Goal: Information Seeking & Learning: Learn about a topic

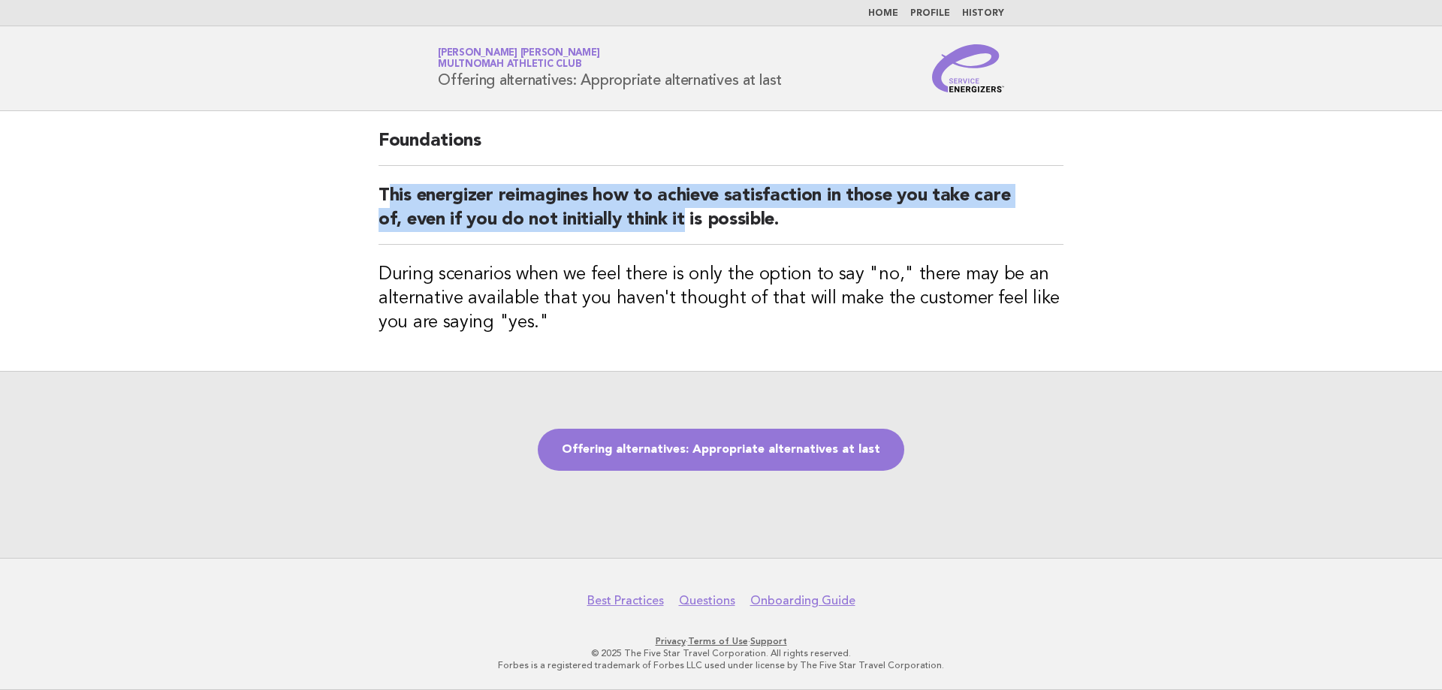
drag, startPoint x: 394, startPoint y: 192, endPoint x: 684, endPoint y: 212, distance: 291.4
click at [684, 212] on h2 "This energizer reimagines how to achieve satisfaction in those you take care of…" at bounding box center [721, 214] width 685 height 61
click at [403, 179] on div "Foundations This energizer reimagines how to achieve satisfaction in those you …" at bounding box center [721, 241] width 721 height 260
drag, startPoint x: 375, startPoint y: 191, endPoint x: 937, endPoint y: 225, distance: 562.9
click at [938, 225] on div "Foundations This energizer reimagines how to achieve satisfaction in those you …" at bounding box center [721, 241] width 721 height 260
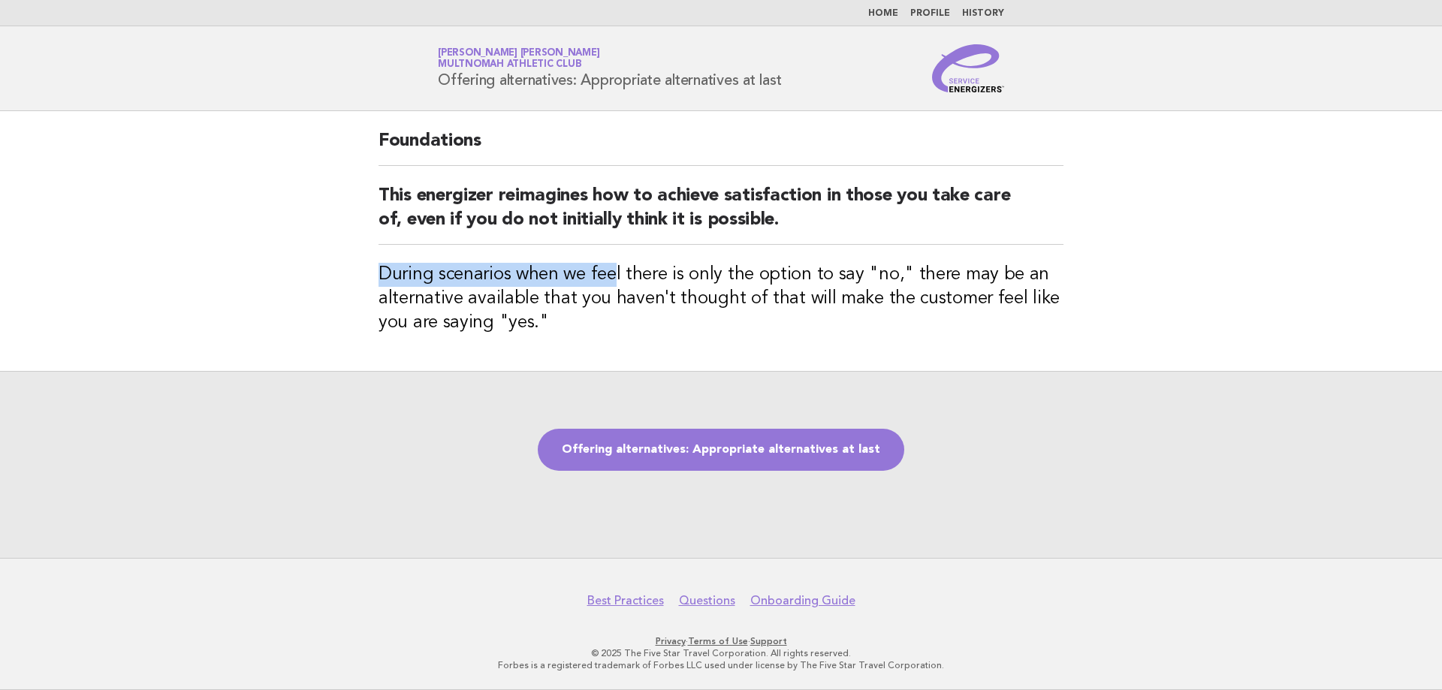
drag, startPoint x: 614, startPoint y: 279, endPoint x: 592, endPoint y: 280, distance: 22.6
click at [592, 280] on h3 "During scenarios when we feel there is only the option to say "no," there may b…" at bounding box center [721, 299] width 685 height 72
click at [379, 270] on div "Foundations This energizer reimagines how to achieve satisfaction in those you …" at bounding box center [721, 241] width 721 height 260
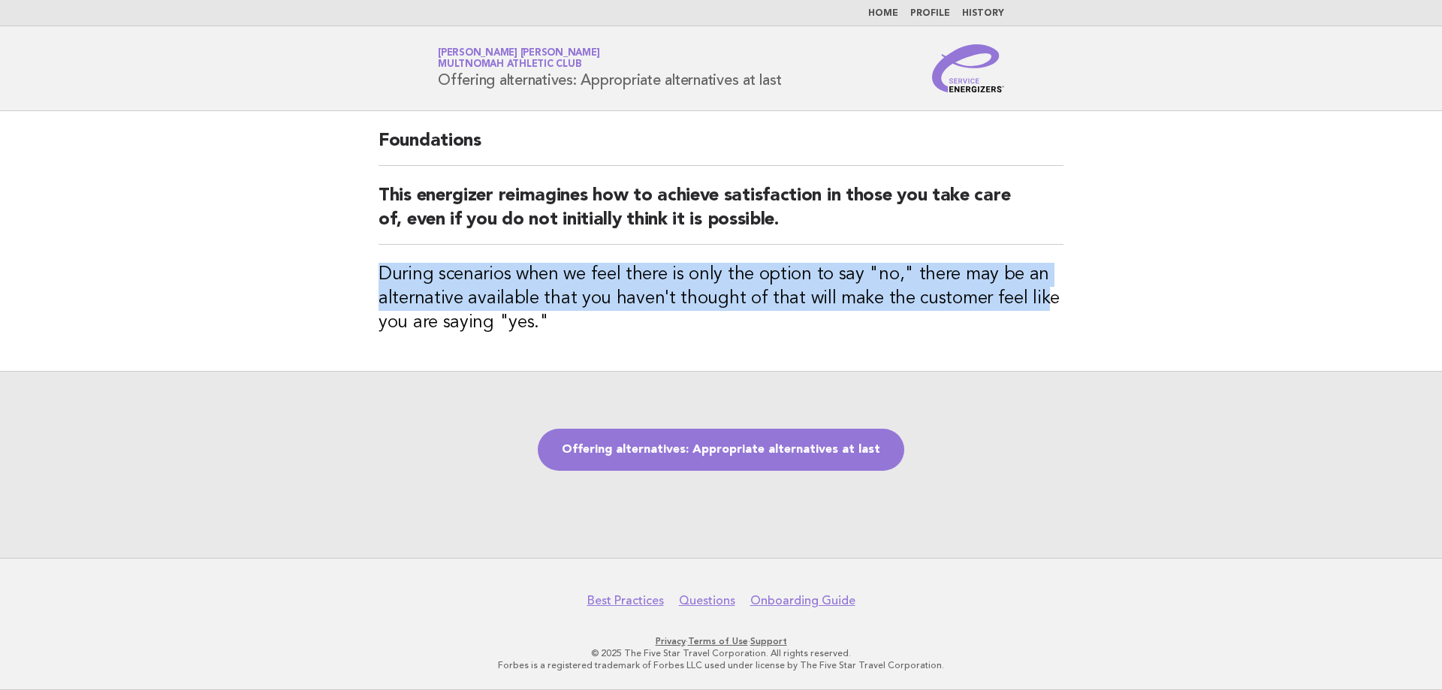
drag, startPoint x: 379, startPoint y: 270, endPoint x: 1029, endPoint y: 288, distance: 650.7
click at [1029, 288] on h3 "During scenarios when we feel there is only the option to say "no," there may b…" at bounding box center [721, 299] width 685 height 72
click at [747, 451] on link "Offering alternatives: Appropriate alternatives at last" at bounding box center [721, 450] width 367 height 42
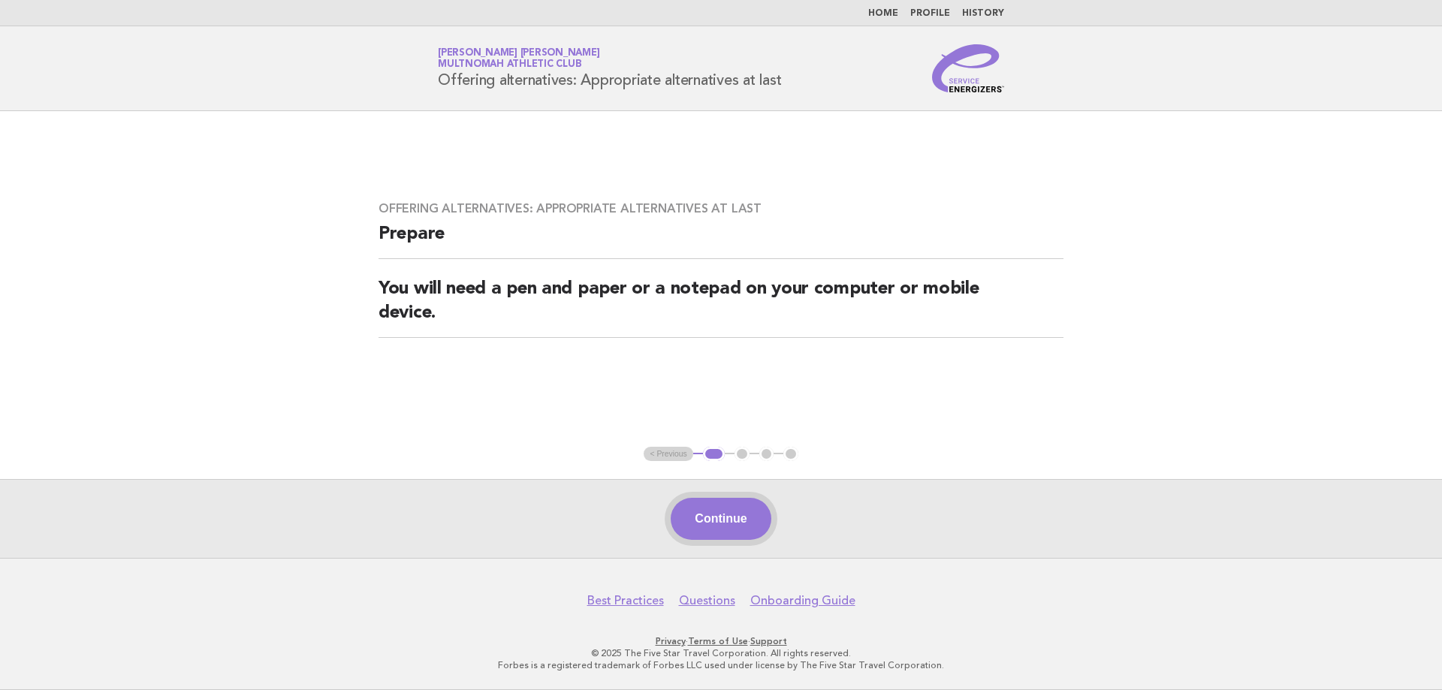
click at [731, 516] on button "Continue" at bounding box center [721, 519] width 100 height 42
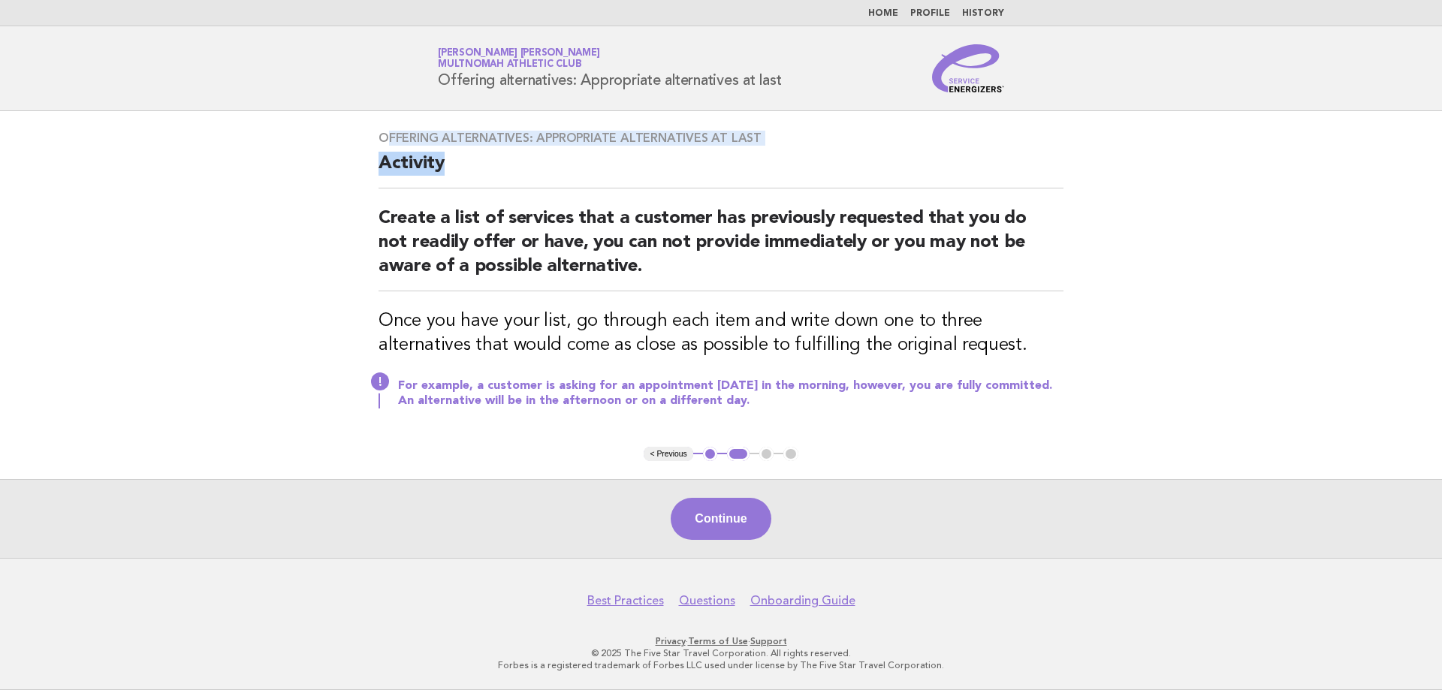
drag, startPoint x: 387, startPoint y: 135, endPoint x: 362, endPoint y: 128, distance: 25.7
click at [472, 149] on div "Offering alternatives: Appropriate alternatives at last Activity Create a list …" at bounding box center [721, 279] width 721 height 332
drag, startPoint x: 290, startPoint y: 125, endPoint x: 391, endPoint y: 139, distance: 102.3
click at [304, 130] on main "Offering alternatives: Appropriate alternatives at last Activity Create a list …" at bounding box center [721, 334] width 1442 height 447
click at [411, 142] on h3 "Offering alternatives: Appropriate alternatives at last" at bounding box center [721, 138] width 685 height 15
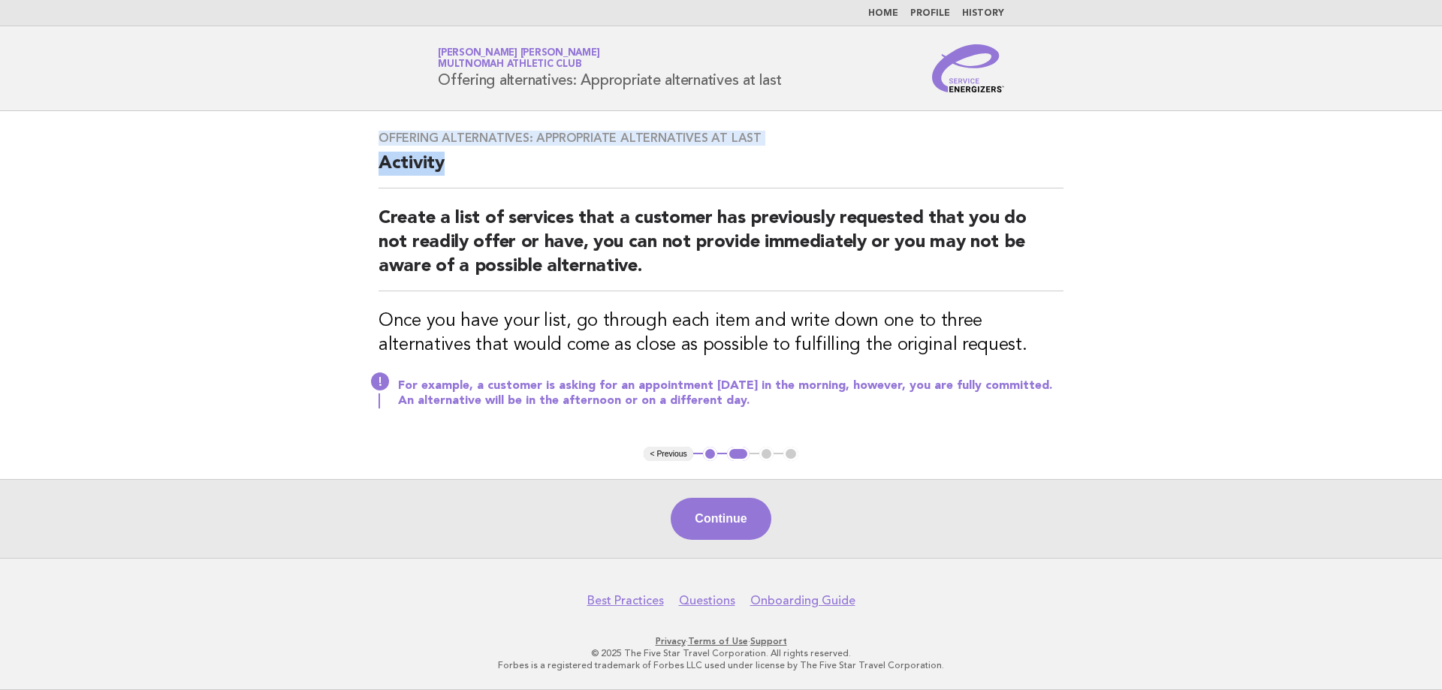
drag, startPoint x: 377, startPoint y: 137, endPoint x: 825, endPoint y: 156, distance: 448.1
click at [825, 156] on div "Offering alternatives: Appropriate alternatives at last Activity Create a list …" at bounding box center [721, 279] width 721 height 332
click at [809, 163] on h2 "Activity" at bounding box center [721, 170] width 685 height 37
drag, startPoint x: 533, startPoint y: 137, endPoint x: 725, endPoint y: 143, distance: 192.4
click at [724, 143] on h3 "Offering alternatives: Appropriate alternatives at last" at bounding box center [721, 138] width 685 height 15
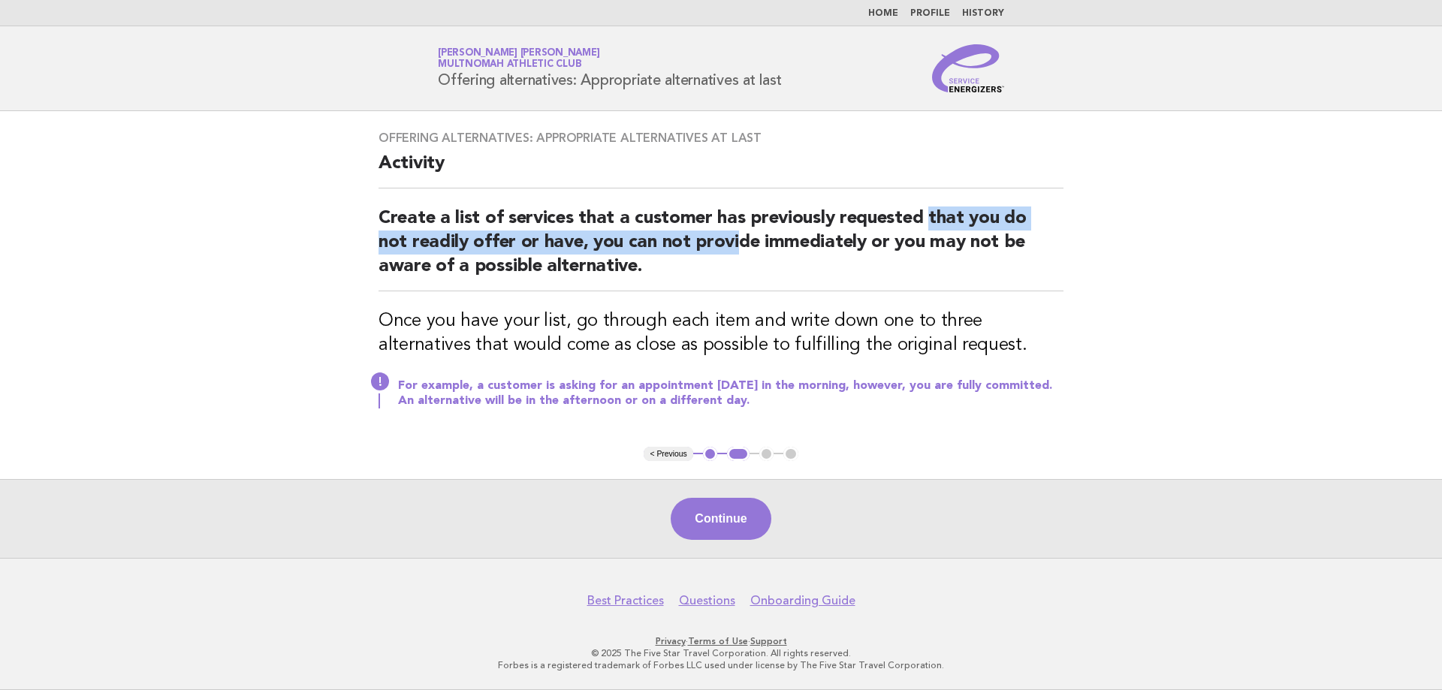
drag, startPoint x: 736, startPoint y: 240, endPoint x: 925, endPoint y: 216, distance: 190.0
click at [925, 216] on h2 "Create a list of services that a customer has previously requested that you do …" at bounding box center [721, 249] width 685 height 85
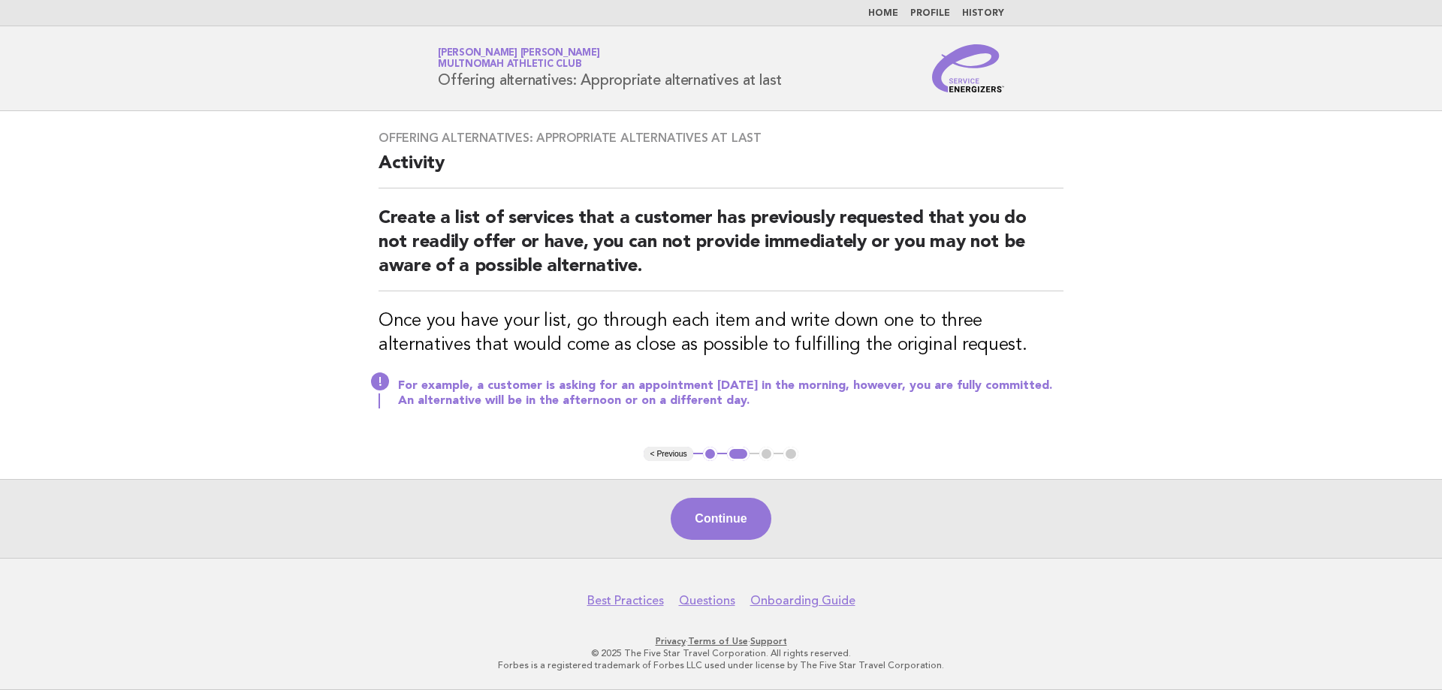
click at [890, 12] on li "Home" at bounding box center [883, 14] width 30 height 12
click at [890, 12] on link "Home" at bounding box center [883, 13] width 30 height 9
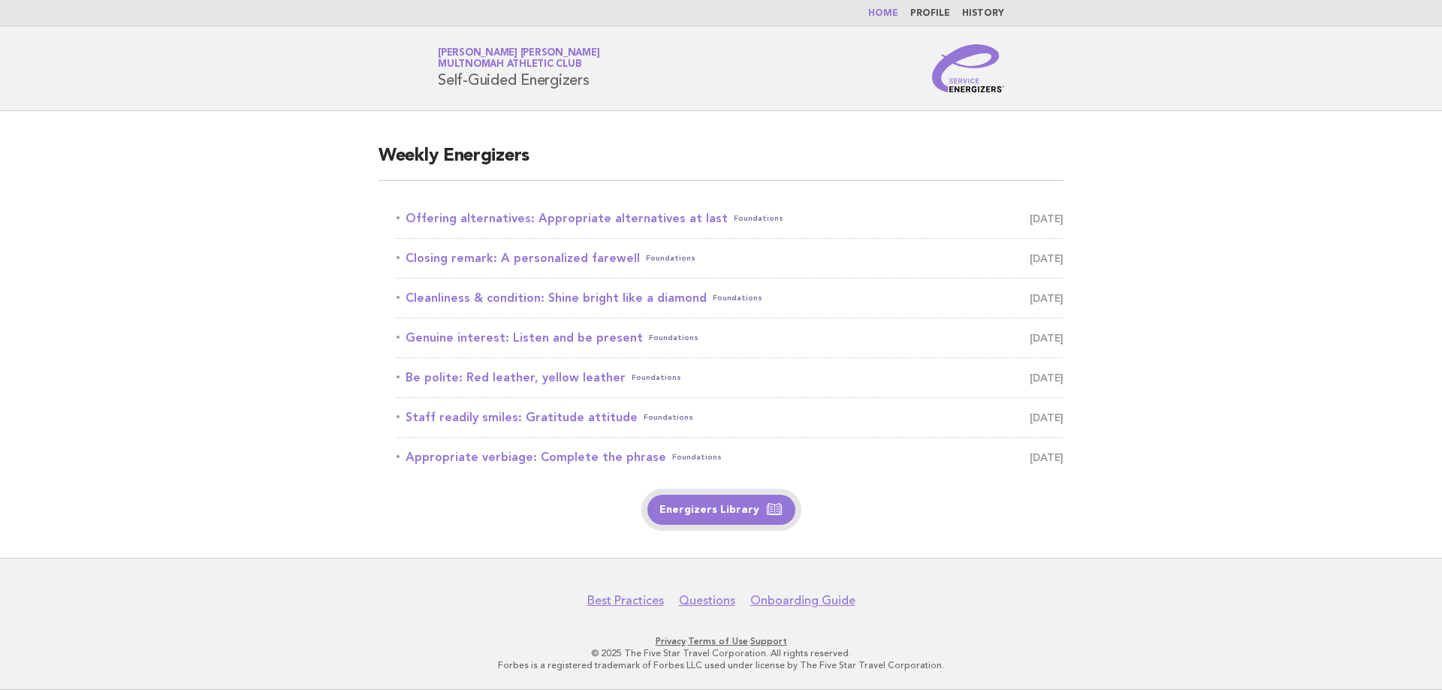
click at [727, 512] on link "Energizers Library" at bounding box center [721, 510] width 148 height 30
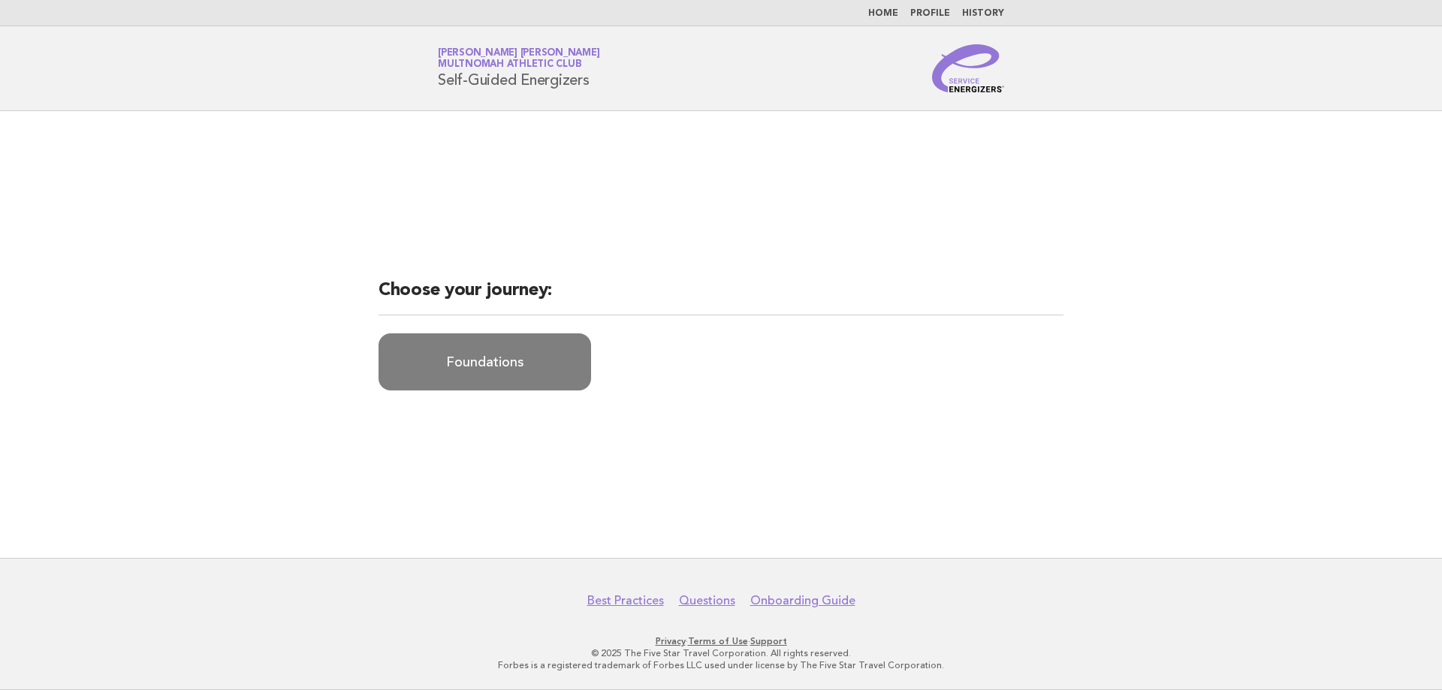
click at [524, 352] on link "Foundations" at bounding box center [485, 361] width 213 height 57
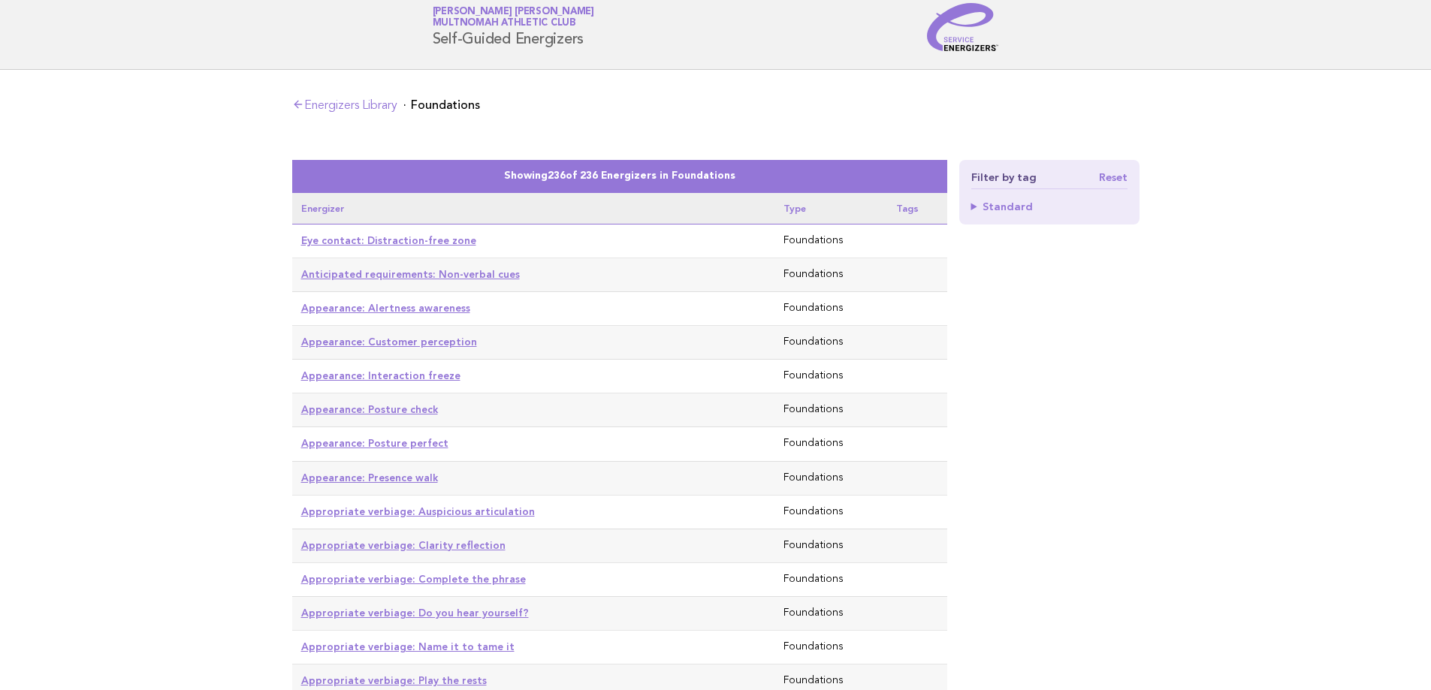
scroll to position [75, 0]
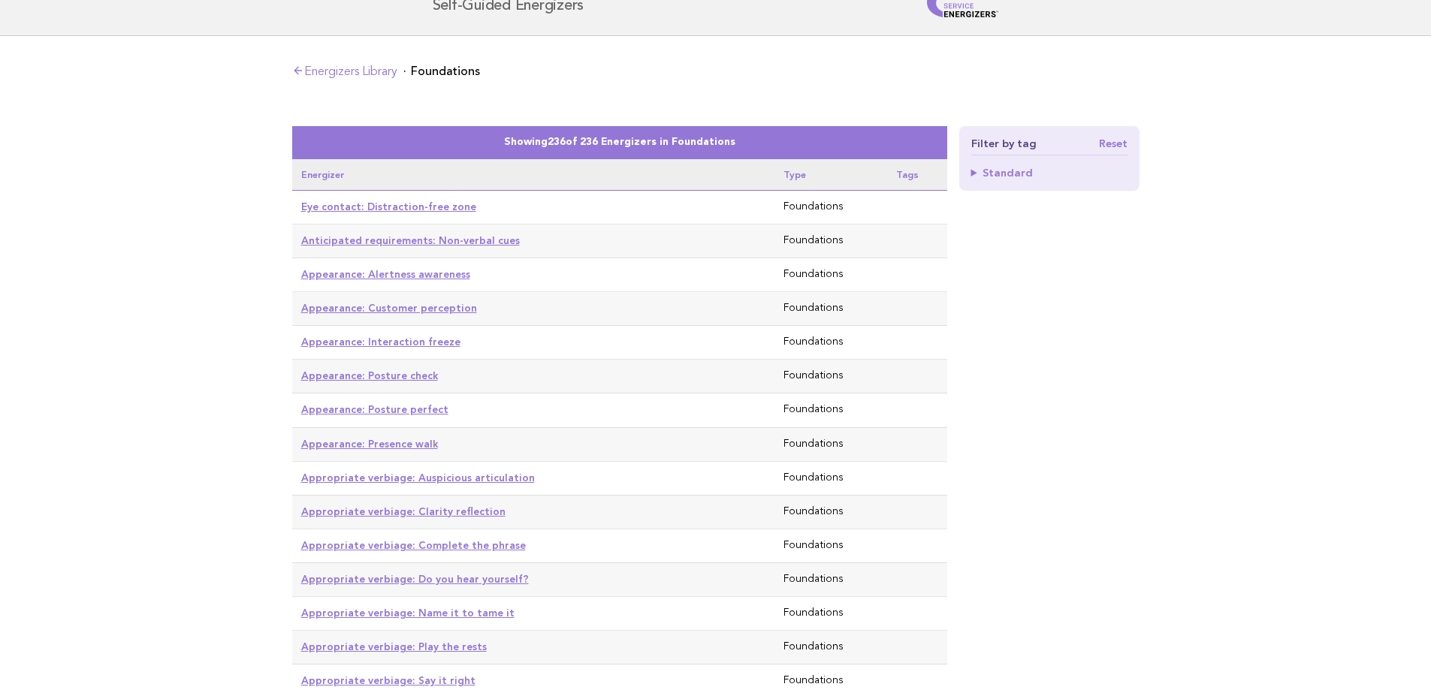
click at [1005, 179] on div "Filter by tag Reset Standard" at bounding box center [1049, 158] width 180 height 65
click at [1003, 172] on summary "Standard" at bounding box center [1049, 172] width 156 height 11
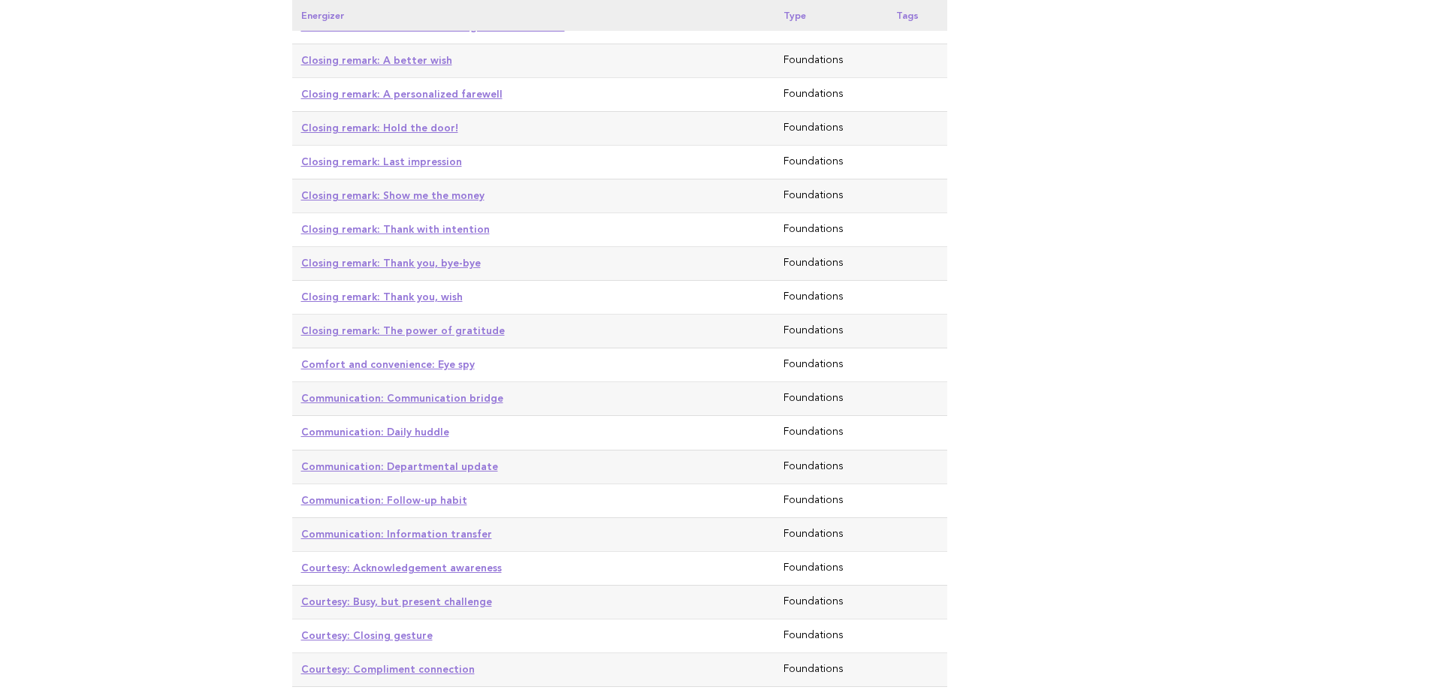
scroll to position [1352, 0]
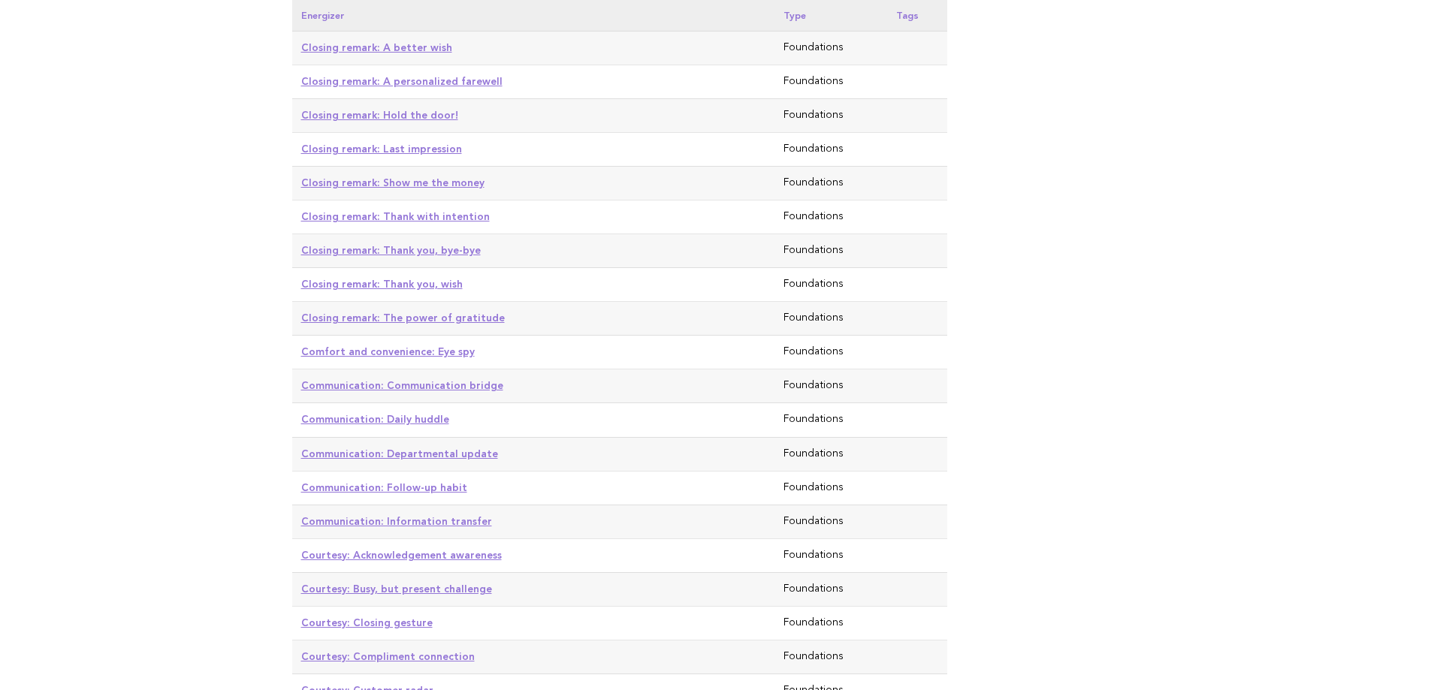
click at [430, 481] on link "Communication: Follow-up habit" at bounding box center [384, 487] width 166 height 12
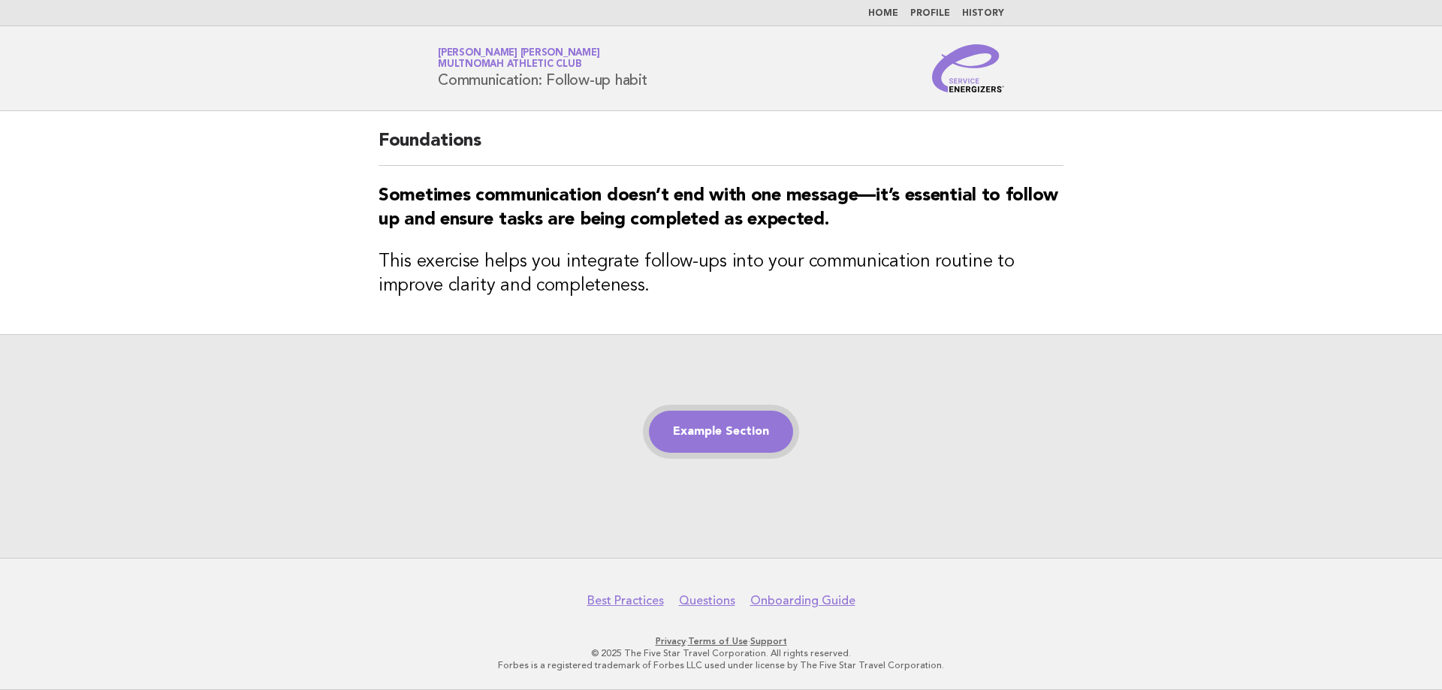
click at [717, 440] on link "Example Section" at bounding box center [721, 432] width 144 height 42
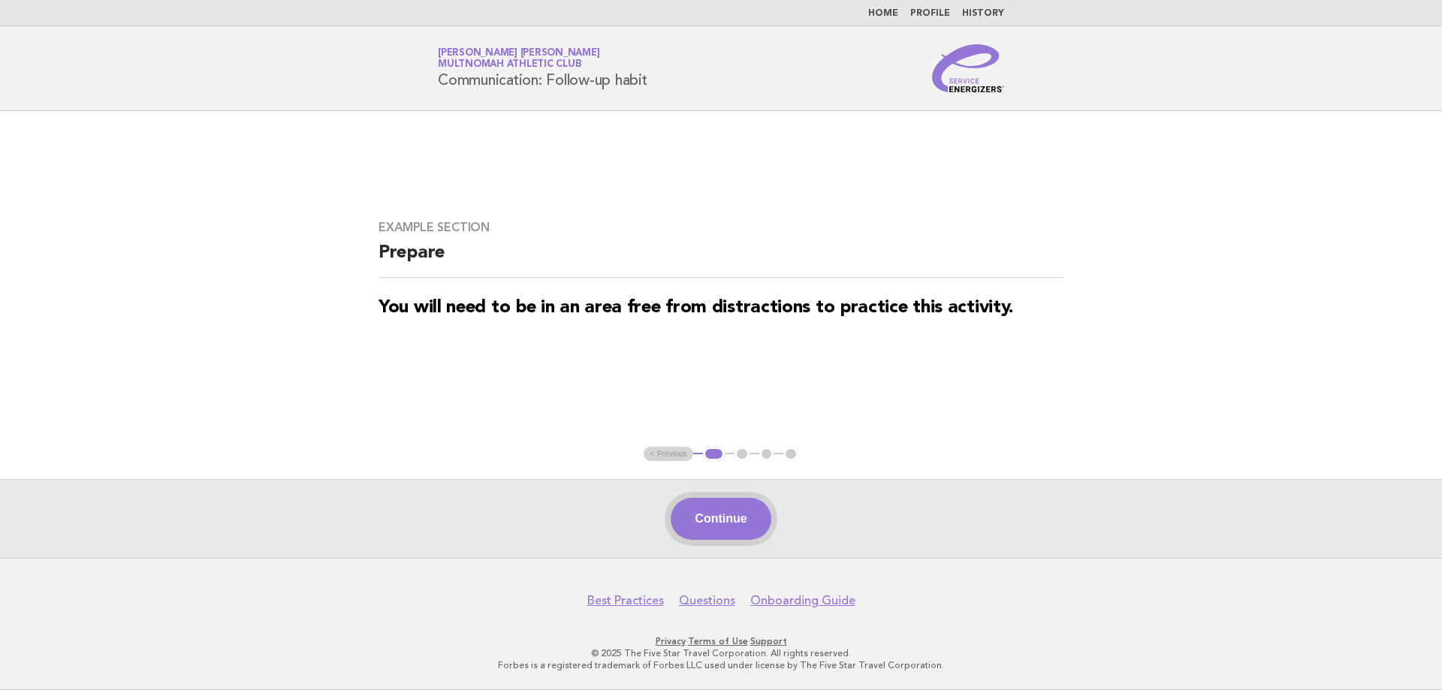
click at [729, 526] on button "Continue" at bounding box center [721, 519] width 100 height 42
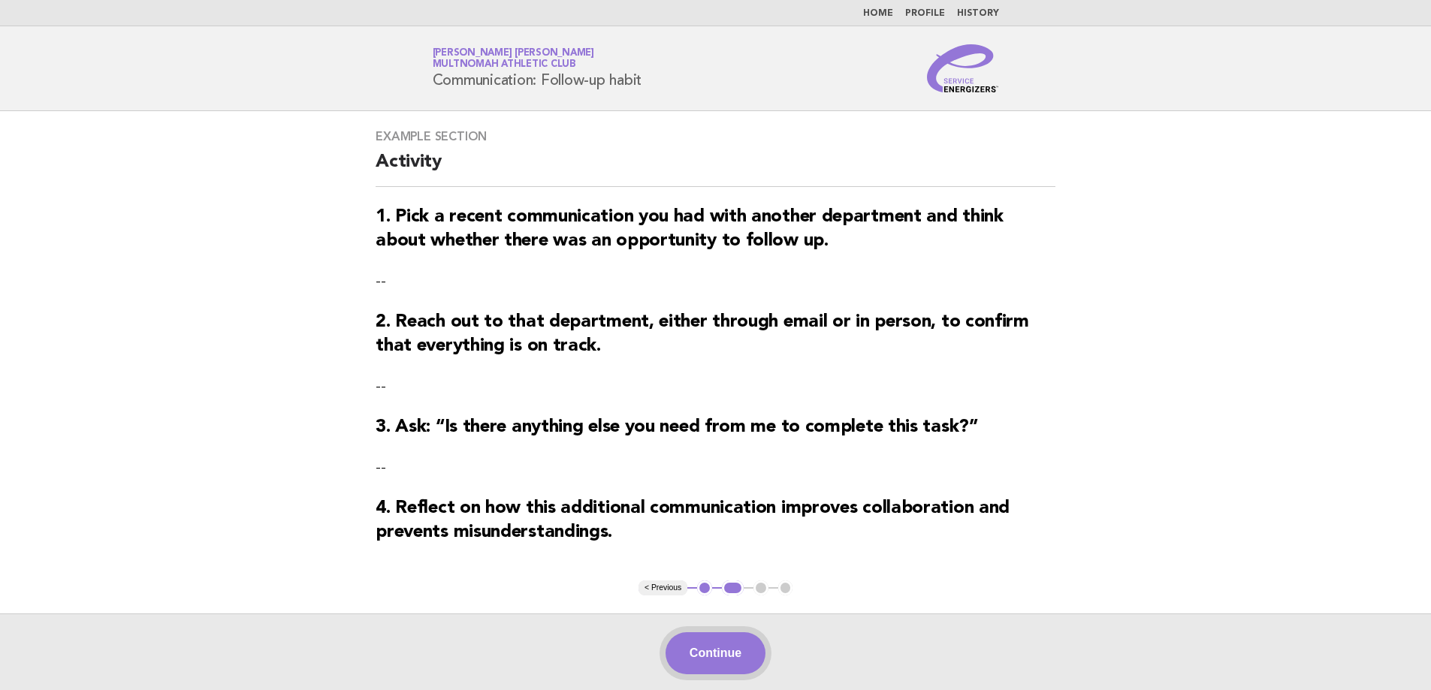
click at [742, 669] on button "Continue" at bounding box center [715, 653] width 100 height 42
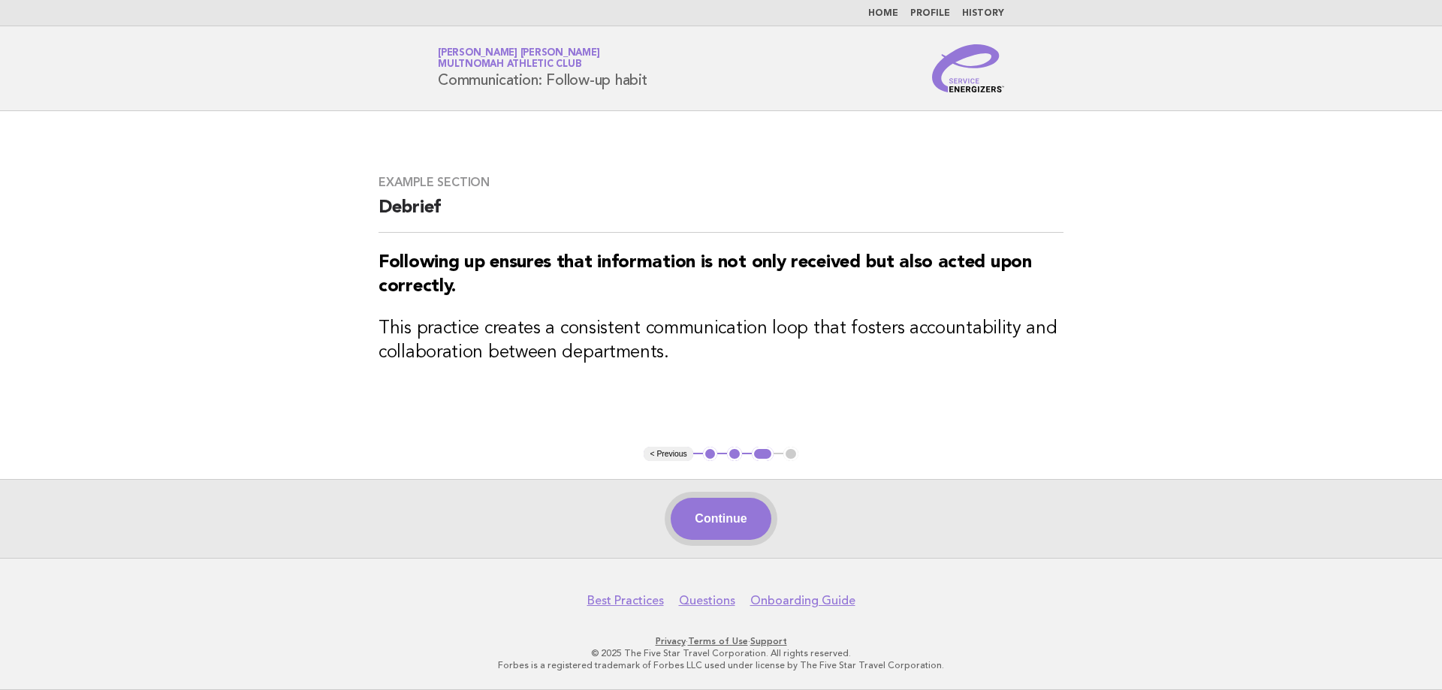
click at [738, 525] on button "Continue" at bounding box center [721, 519] width 100 height 42
